Goal: Navigation & Orientation: Understand site structure

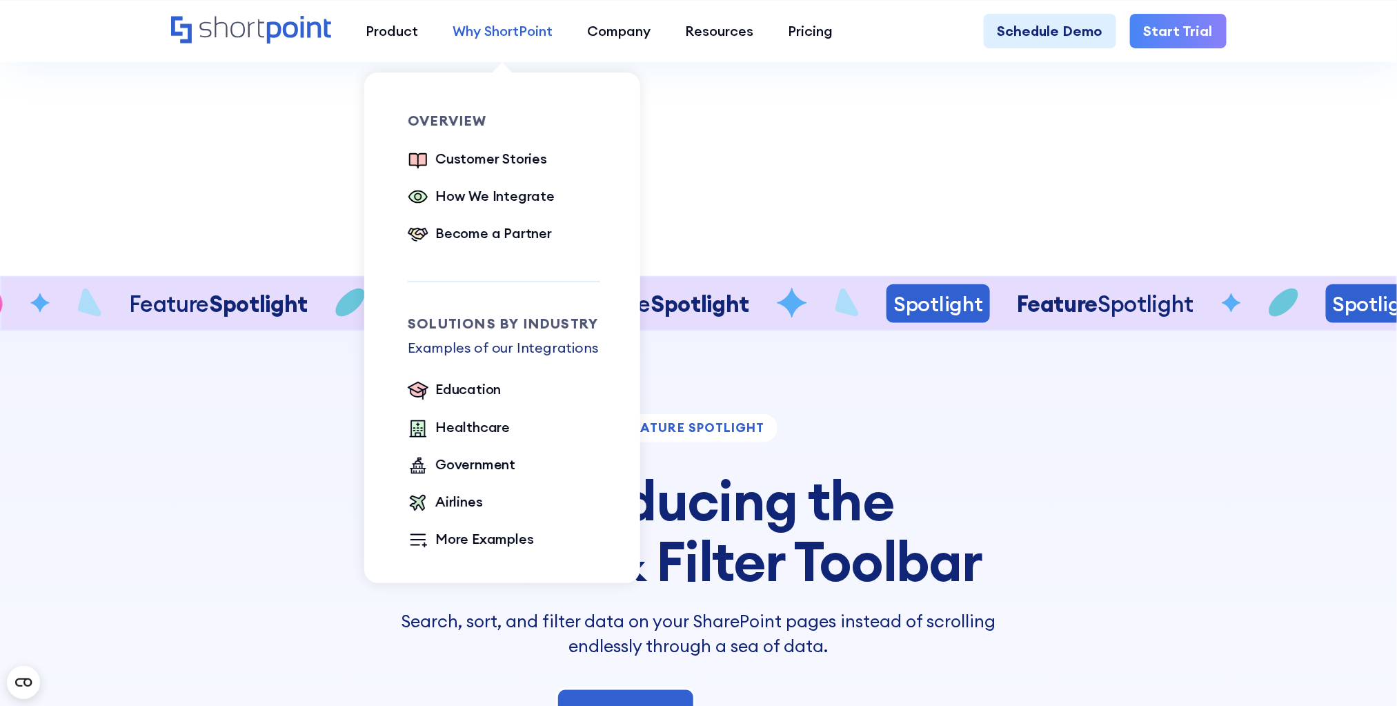
scroll to position [3134, 0]
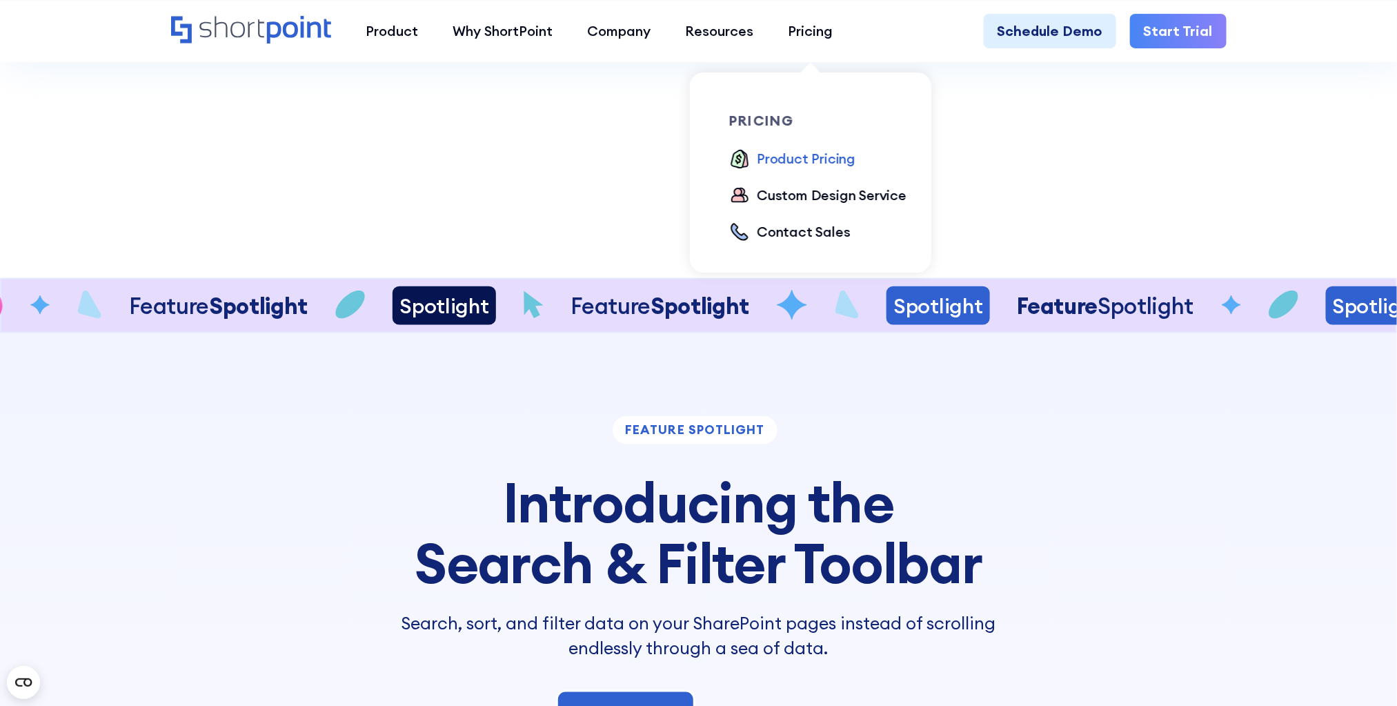
click at [780, 155] on div "Product Pricing" at bounding box center [806, 158] width 99 height 21
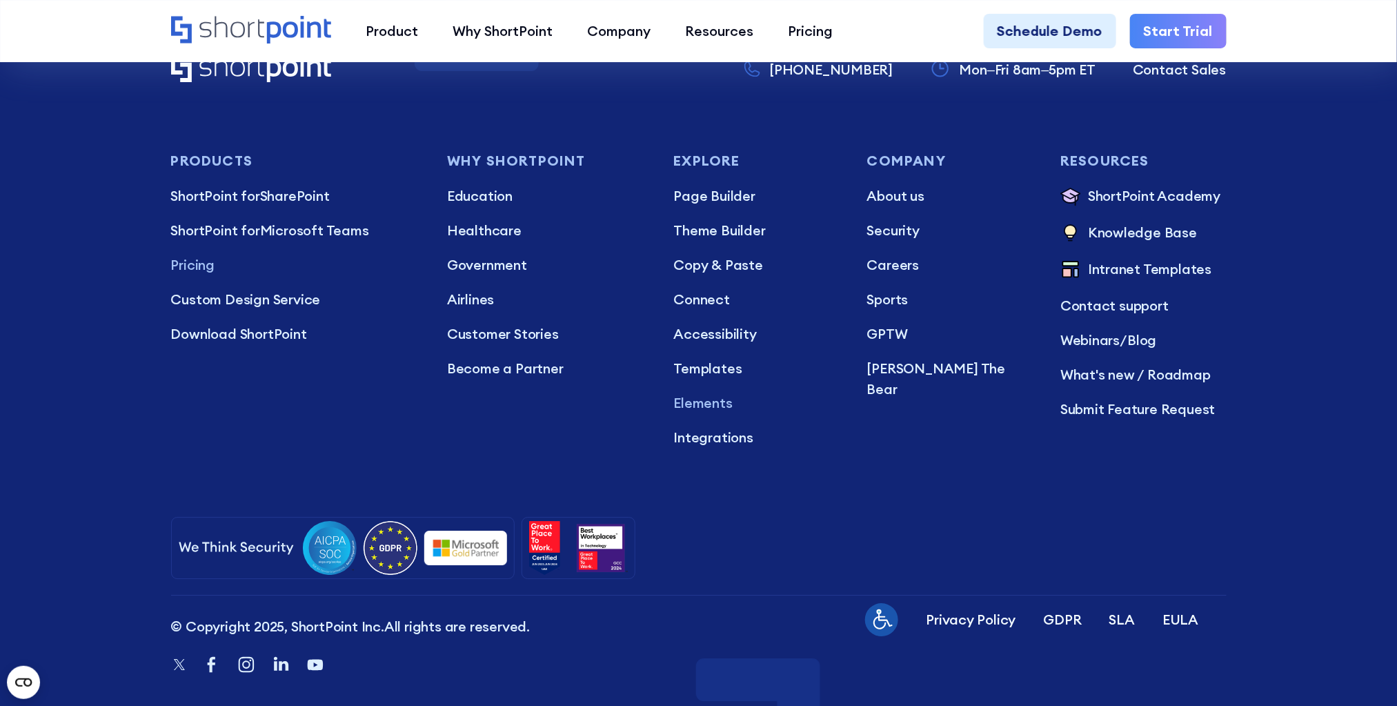
scroll to position [4291, 0]
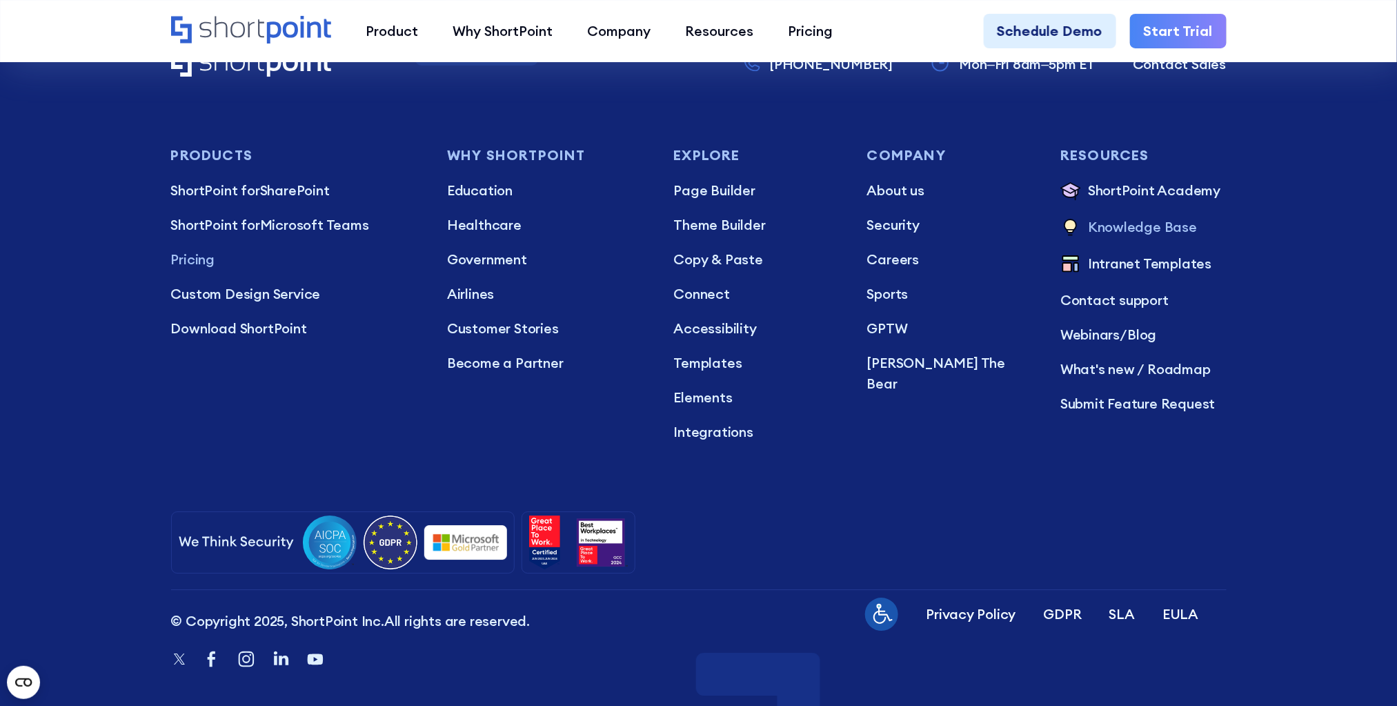
click at [1149, 217] on p "Knowledge Base" at bounding box center [1142, 228] width 109 height 23
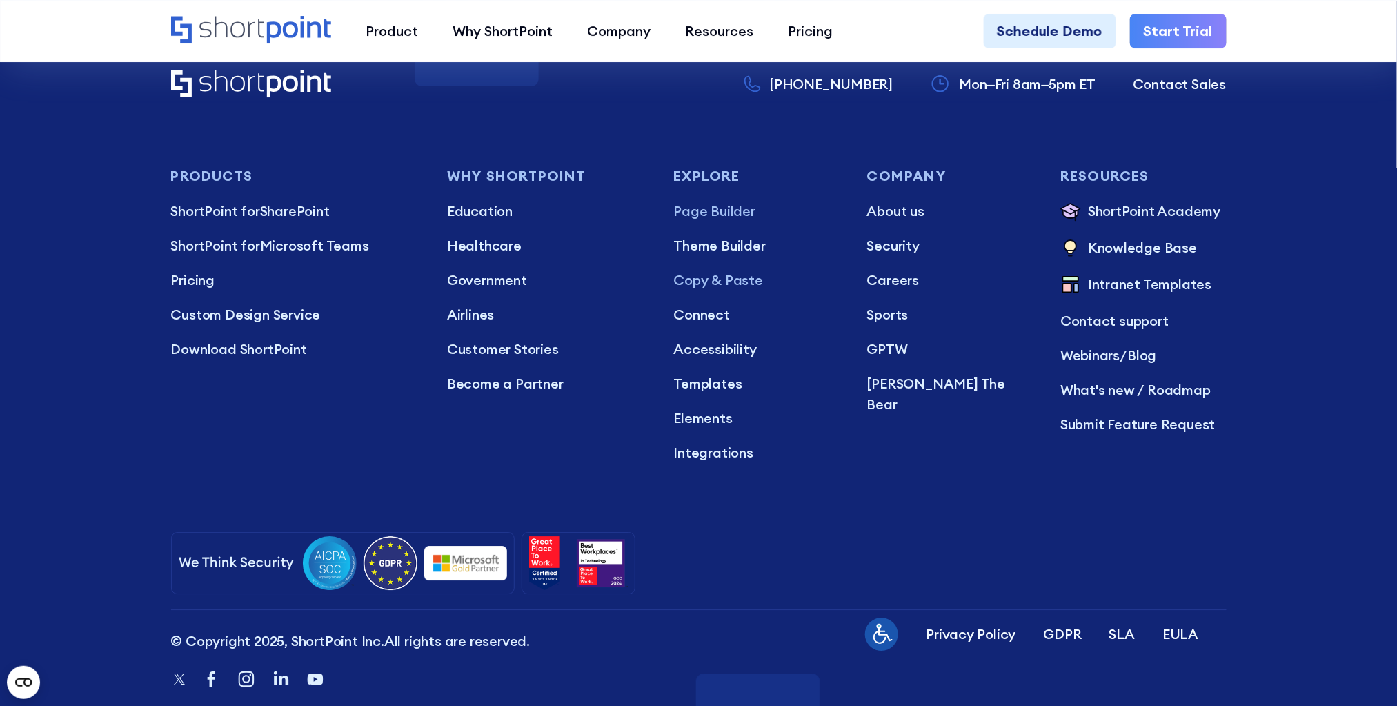
scroll to position [9322, 0]
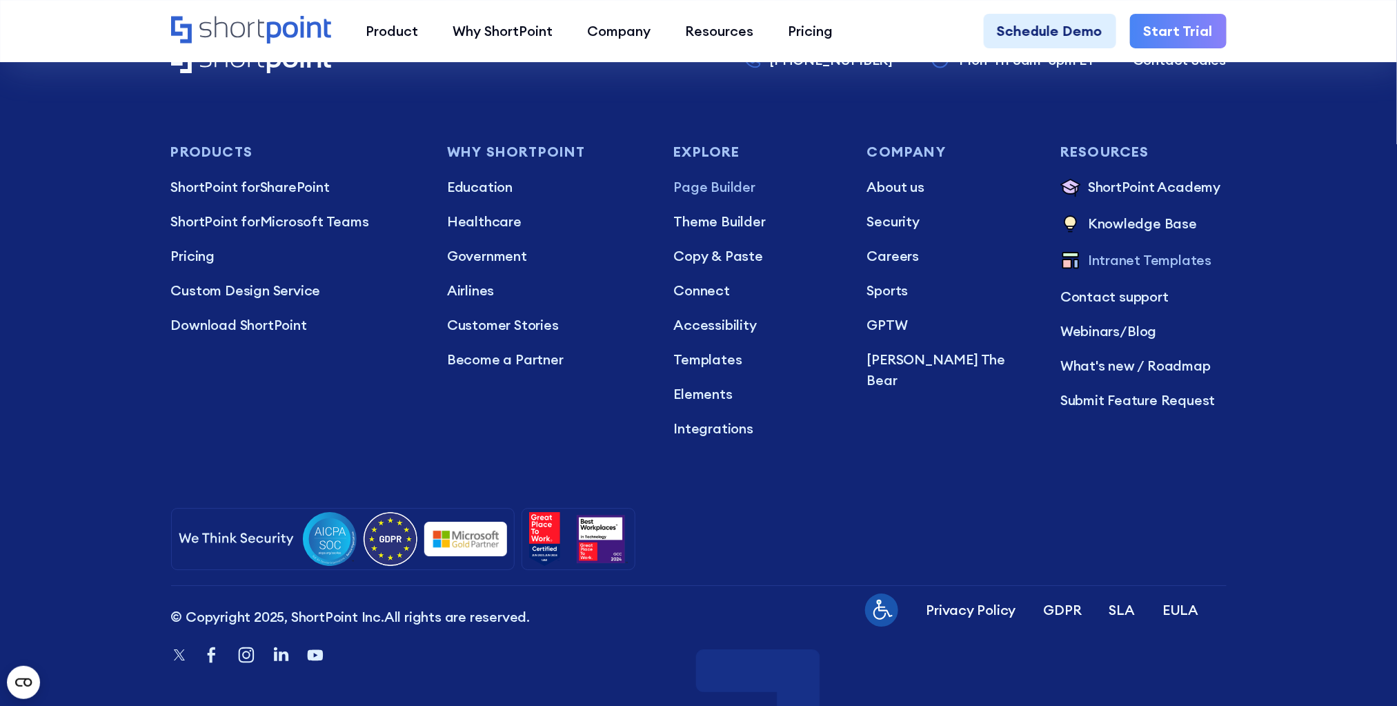
click at [1153, 250] on p "Intranet Templates" at bounding box center [1149, 261] width 123 height 23
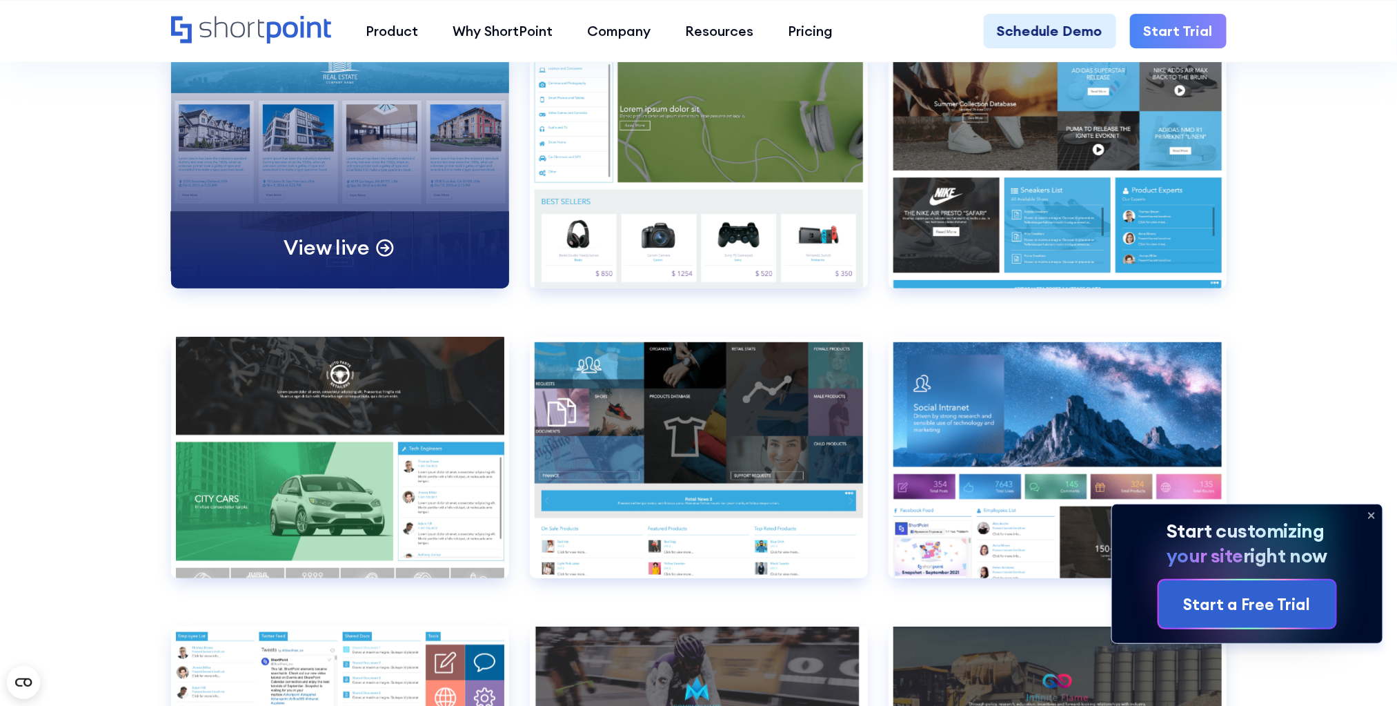
scroll to position [10731, 0]
